Goal: Task Accomplishment & Management: Manage account settings

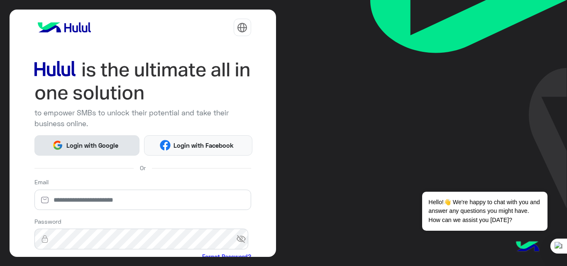
click at [95, 144] on span "Login with Google" at bounding box center [92, 146] width 58 height 10
